Goal: Information Seeking & Learning: Learn about a topic

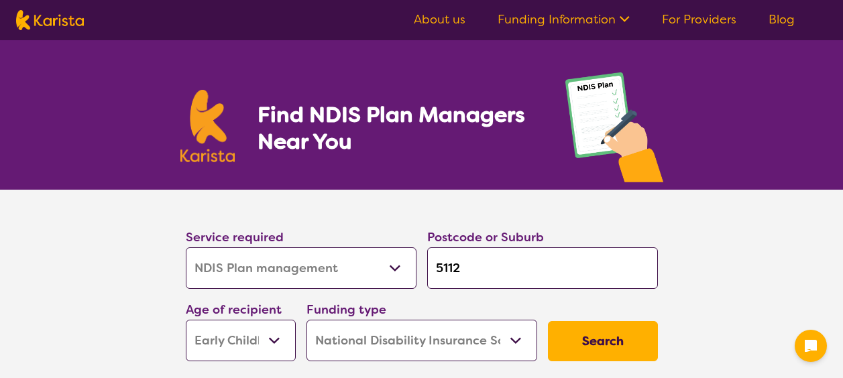
select select "NDIS Plan management"
select select "EC"
select select "NDIS"
select select "NDIS Plan management"
select select "EC"
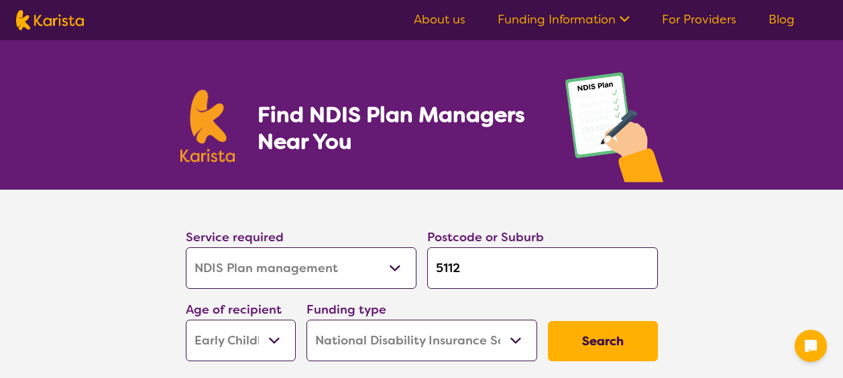
select select "NDIS"
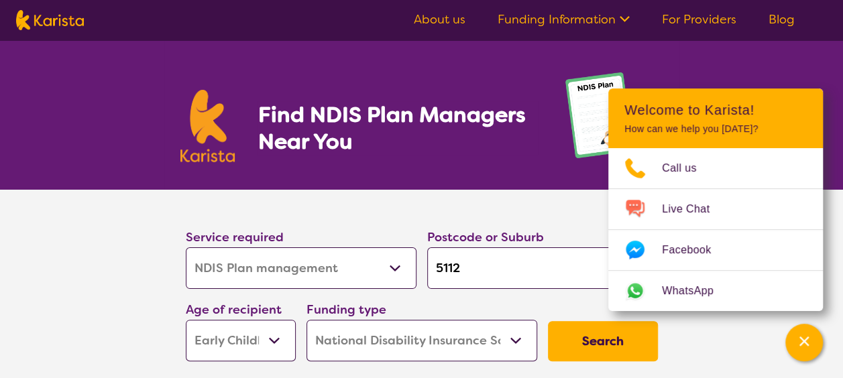
drag, startPoint x: 482, startPoint y: 271, endPoint x: 424, endPoint y: 275, distance: 58.5
click at [424, 275] on div "Postcode or Suburb 5112" at bounding box center [542, 258] width 241 height 72
click at [271, 339] on select "Early Childhood - 0 to 9 Child - 10 to 11 Adolescent - 12 to 17 Adult - 18 to 6…" at bounding box center [241, 341] width 110 height 42
select select "AD"
click at [186, 320] on select "Early Childhood - 0 to 9 Child - 10 to 11 Adolescent - 12 to 17 Adult - 18 to 6…" at bounding box center [241, 341] width 110 height 42
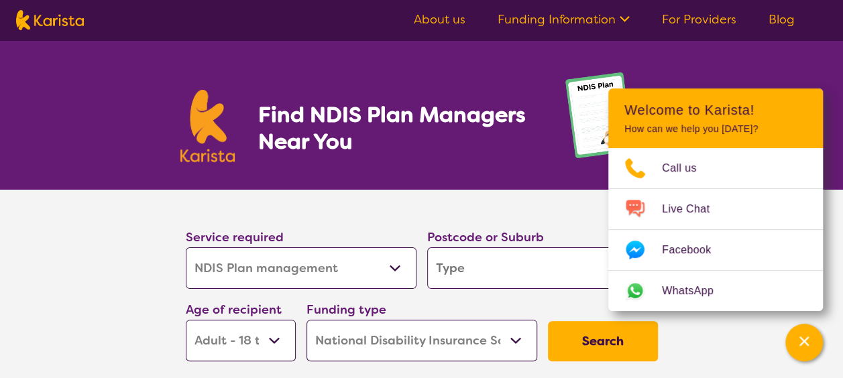
select select "AD"
click at [634, 337] on button "Search" at bounding box center [603, 341] width 110 height 40
drag, startPoint x: 485, startPoint y: 268, endPoint x: 415, endPoint y: 267, distance: 70.4
click at [415, 267] on div "Service required Allied Health Assistant Assessment ([MEDICAL_DATA] or [MEDICAL…" at bounding box center [421, 294] width 483 height 145
type input "5"
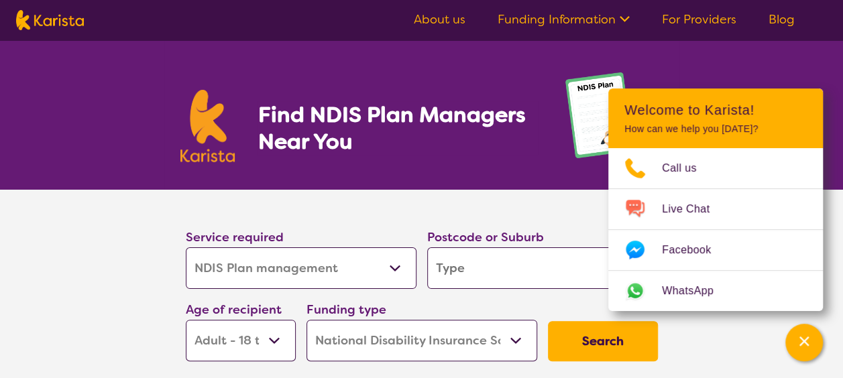
type input "5"
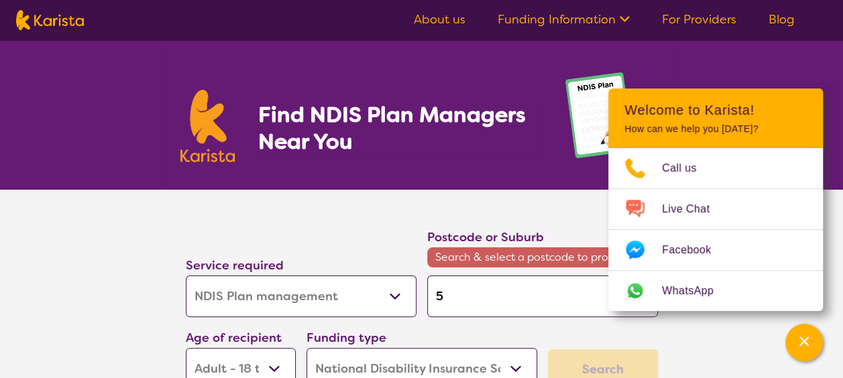
type input "50"
type input "500"
type input "5000"
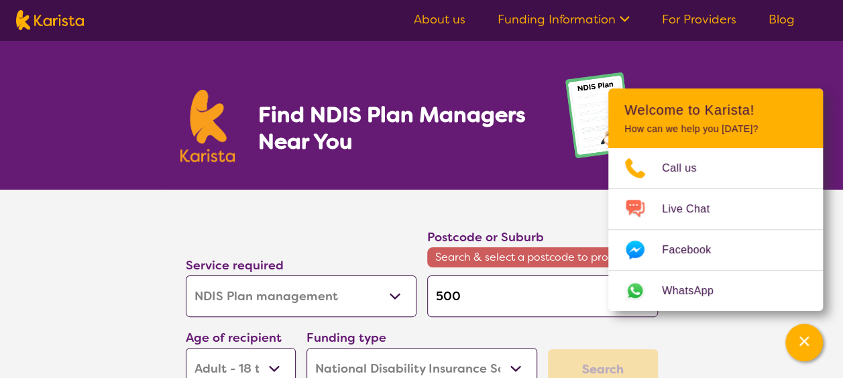
type input "5000"
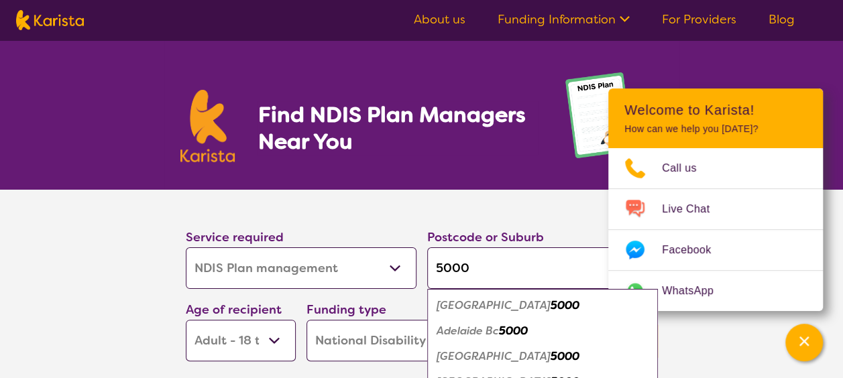
type input "5000"
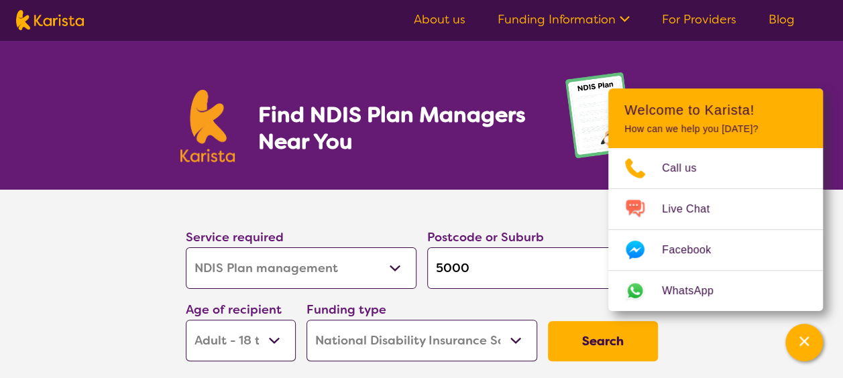
click at [698, 68] on div "Find NDIS Plan Managers Near You" at bounding box center [421, 115] width 843 height 150
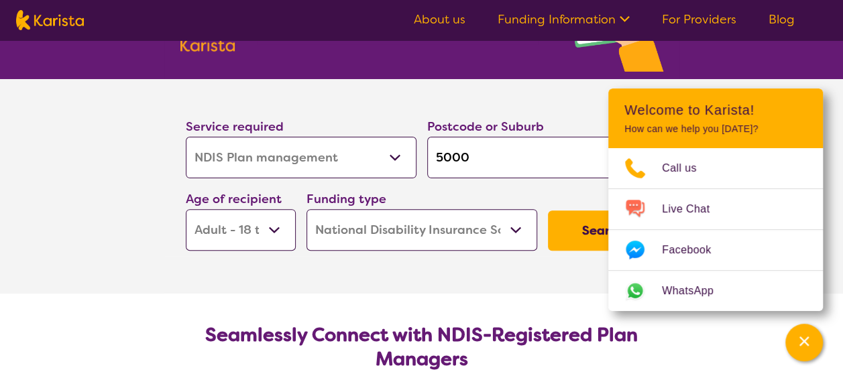
scroll to position [84, 0]
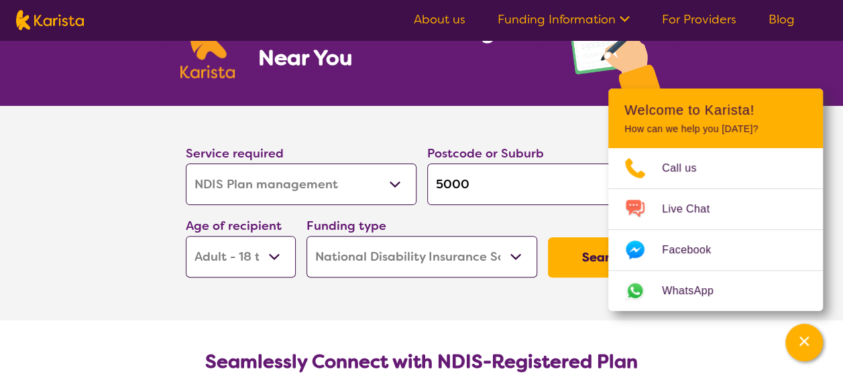
click at [565, 249] on button "Search" at bounding box center [603, 257] width 110 height 40
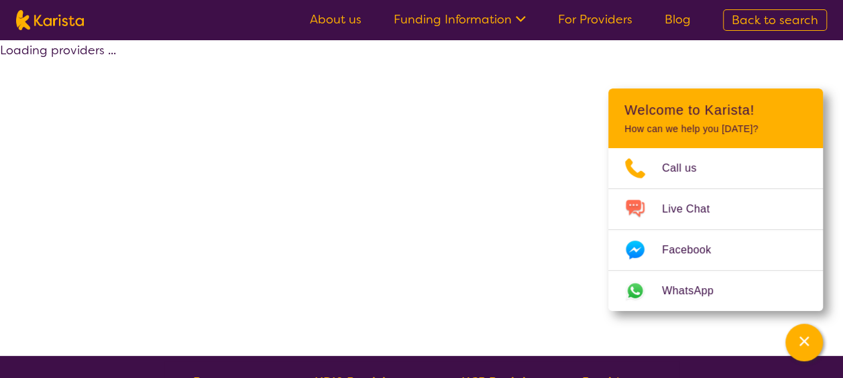
select select "by_score"
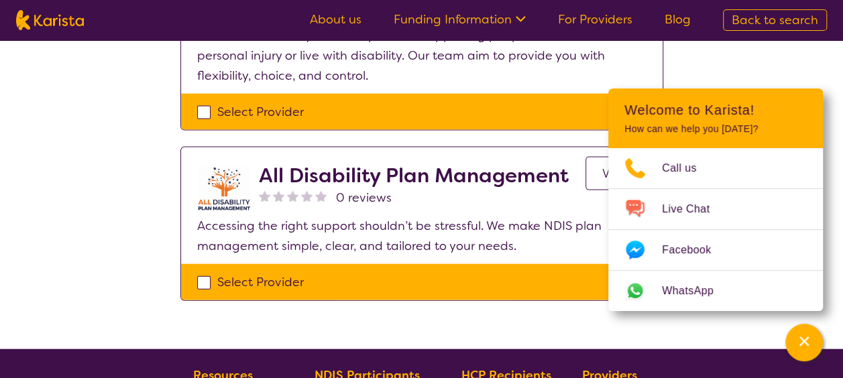
scroll to position [1382, 0]
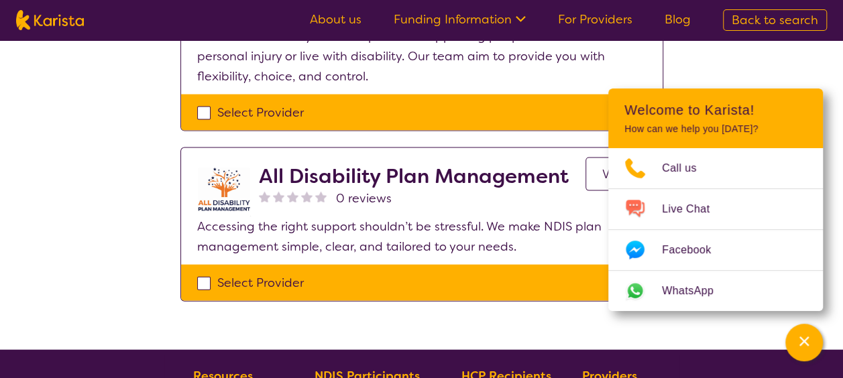
click at [799, 126] on p "How can we help you [DATE]?" at bounding box center [715, 128] width 182 height 11
click at [731, 123] on header "Welcome to Karista! How can we help you [DATE]?" at bounding box center [715, 118] width 215 height 60
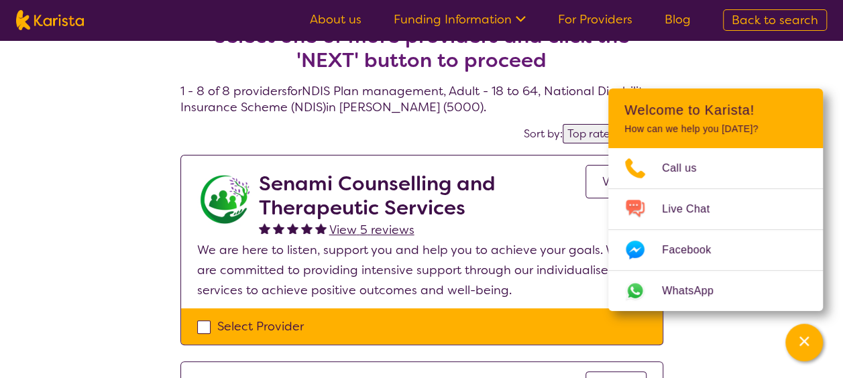
scroll to position [0, 0]
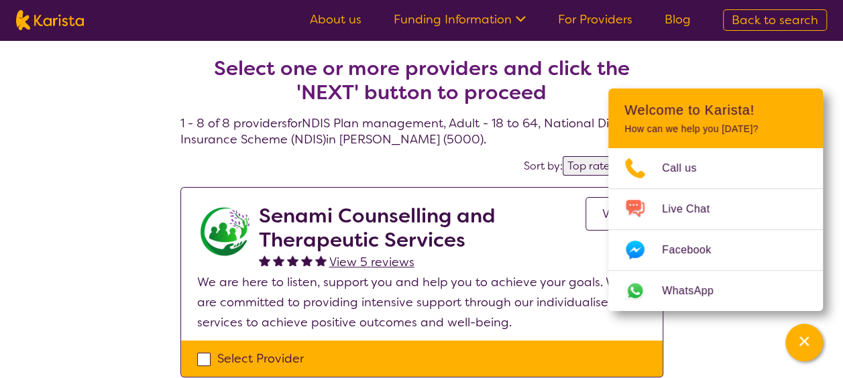
click at [801, 106] on h2 "Welcome to Karista!" at bounding box center [715, 110] width 182 height 16
click at [806, 339] on icon "Channel Menu" at bounding box center [803, 341] width 9 height 9
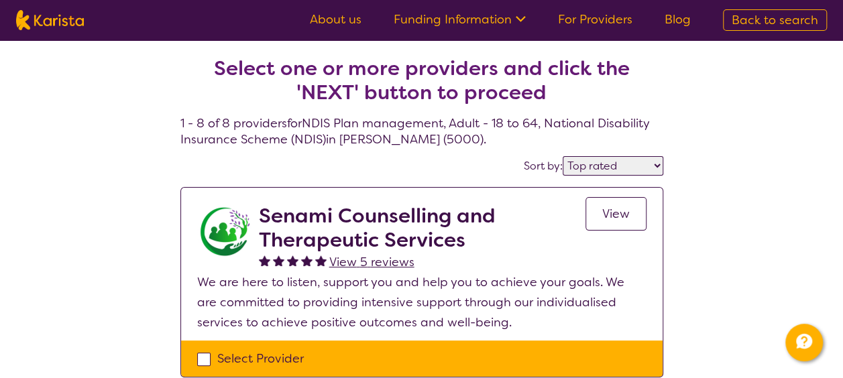
click at [524, 19] on icon at bounding box center [521, 19] width 10 height 6
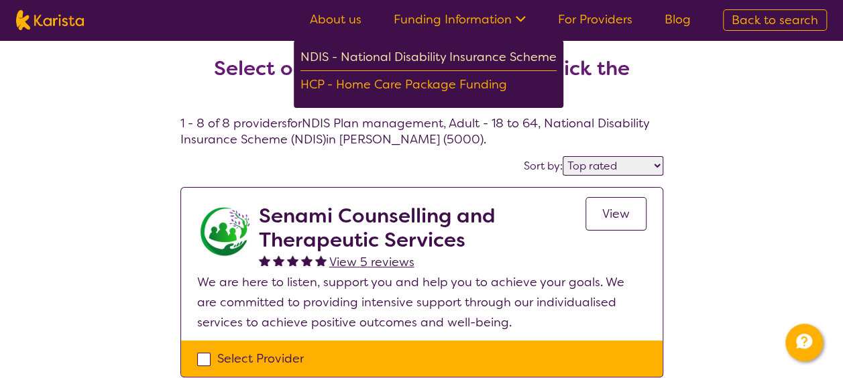
click at [499, 62] on div "NDIS - National Disability Insurance Scheme" at bounding box center [428, 59] width 256 height 24
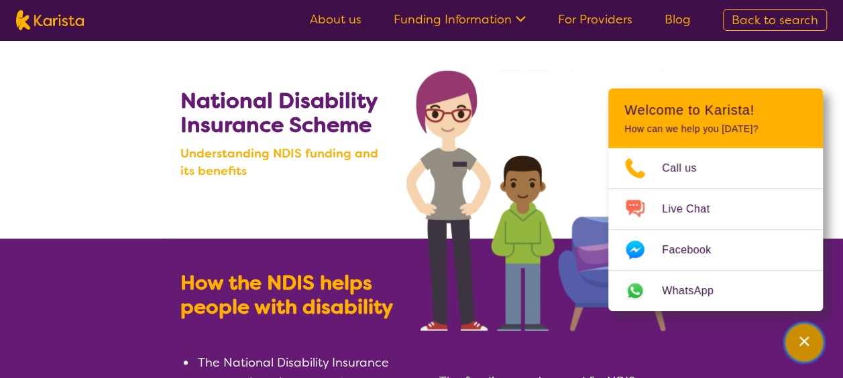
click at [802, 339] on icon "Channel Menu" at bounding box center [803, 341] width 9 height 9
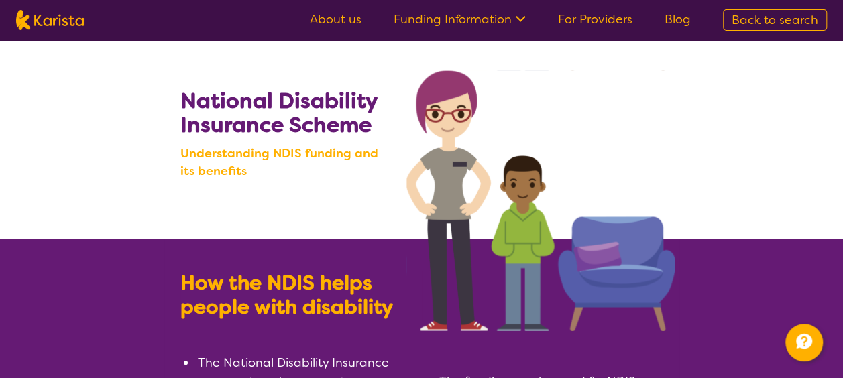
click at [569, 17] on link "For Providers" at bounding box center [595, 19] width 74 height 16
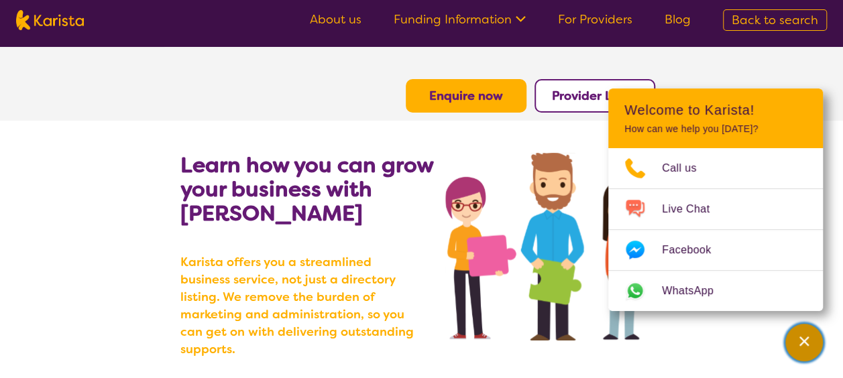
click at [805, 335] on icon "Channel Menu" at bounding box center [803, 341] width 13 height 13
